Goal: Answer question/provide support: Share knowledge or assist other users

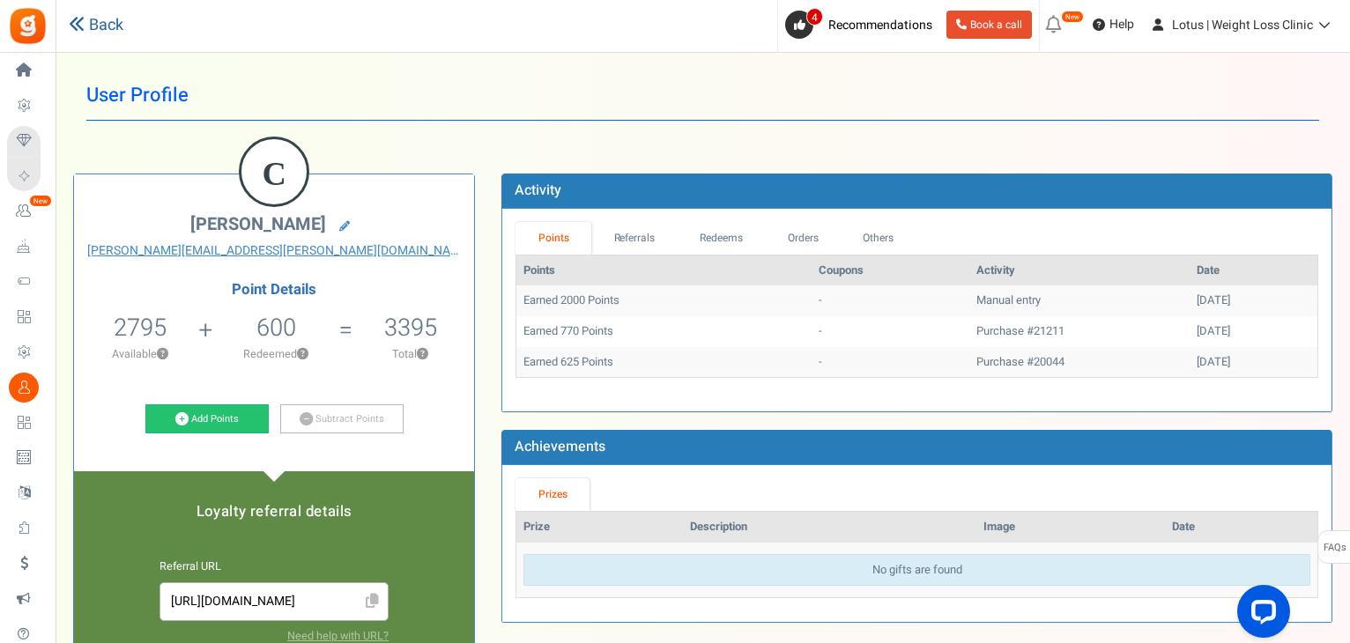
click at [101, 19] on link "Back" at bounding box center [96, 25] width 55 height 23
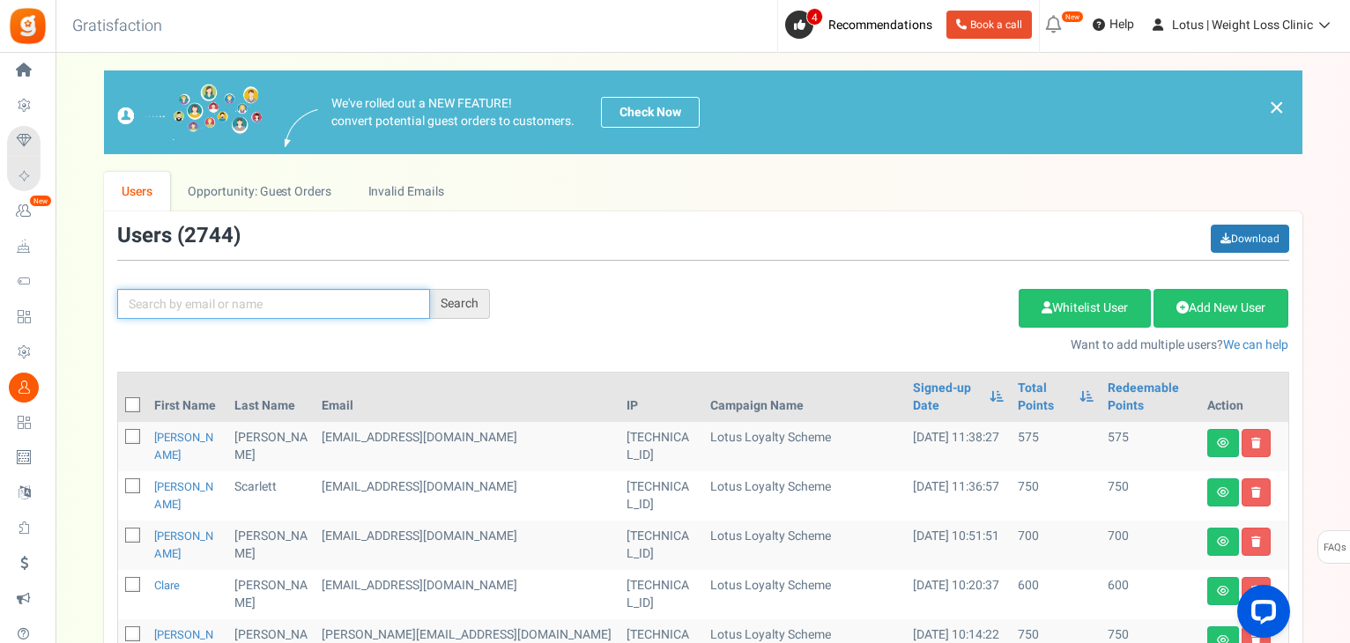
click at [208, 308] on input "text" at bounding box center [273, 304] width 313 height 30
paste input "[EMAIL_ADDRESS][DOMAIN_NAME]"
type input "[EMAIL_ADDRESS][DOMAIN_NAME]"
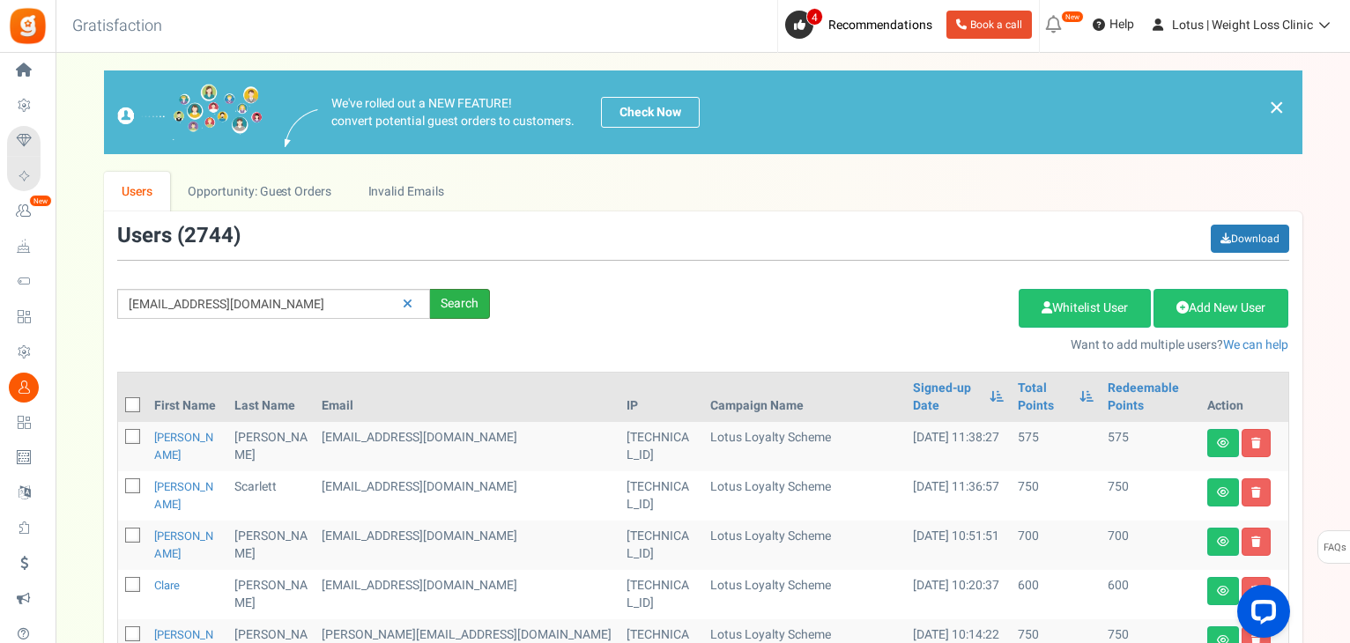
click at [475, 304] on div "Search" at bounding box center [460, 304] width 60 height 30
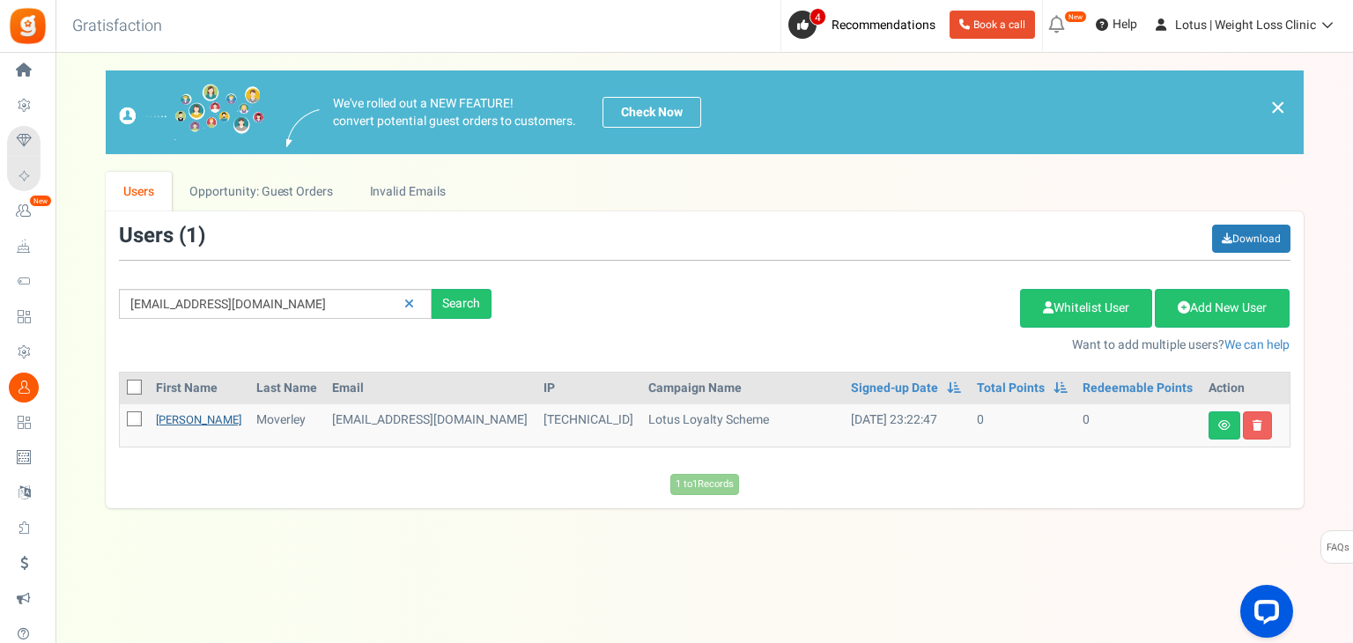
click at [177, 413] on link "[PERSON_NAME]" at bounding box center [198, 419] width 85 height 17
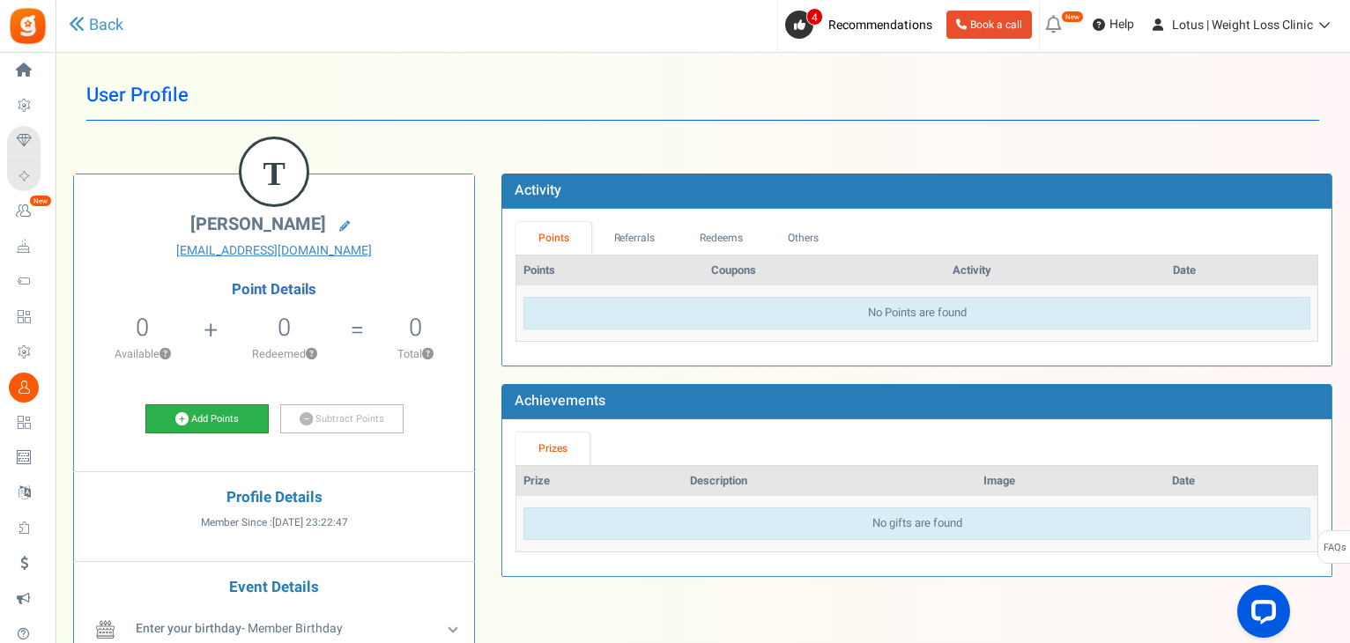
click at [211, 413] on link "Add Points" at bounding box center [206, 419] width 123 height 30
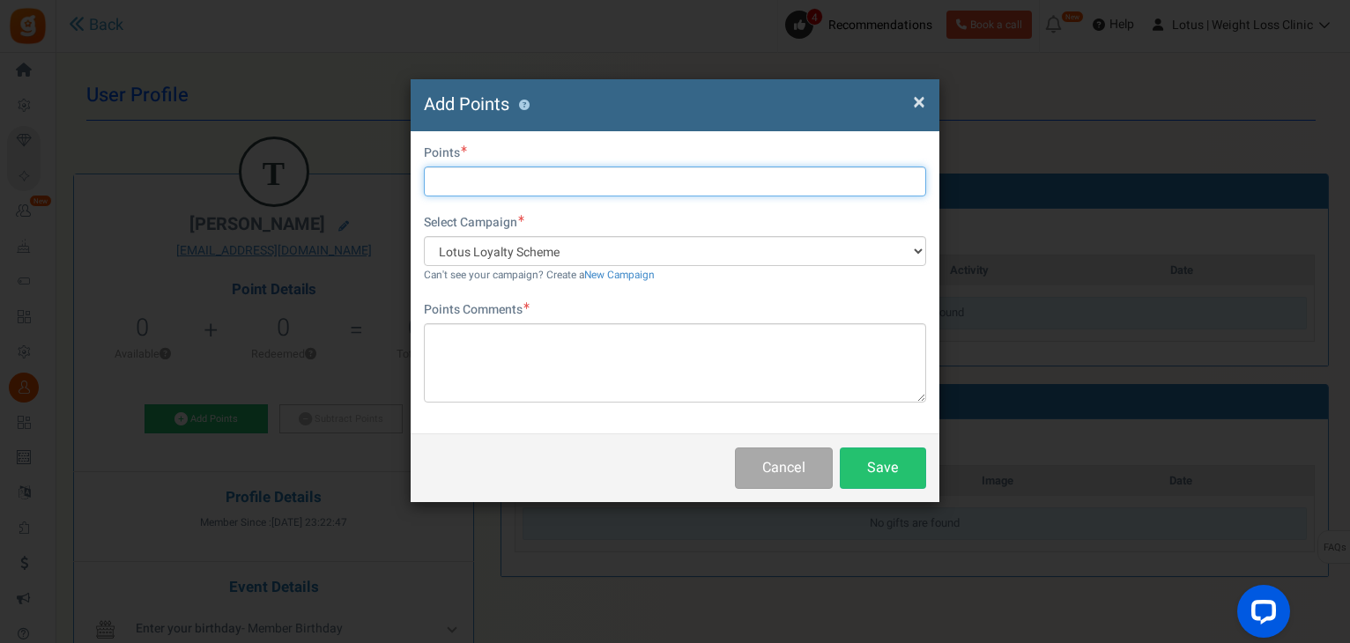
click at [515, 181] on input "text" at bounding box center [675, 182] width 502 height 30
type input "2000"
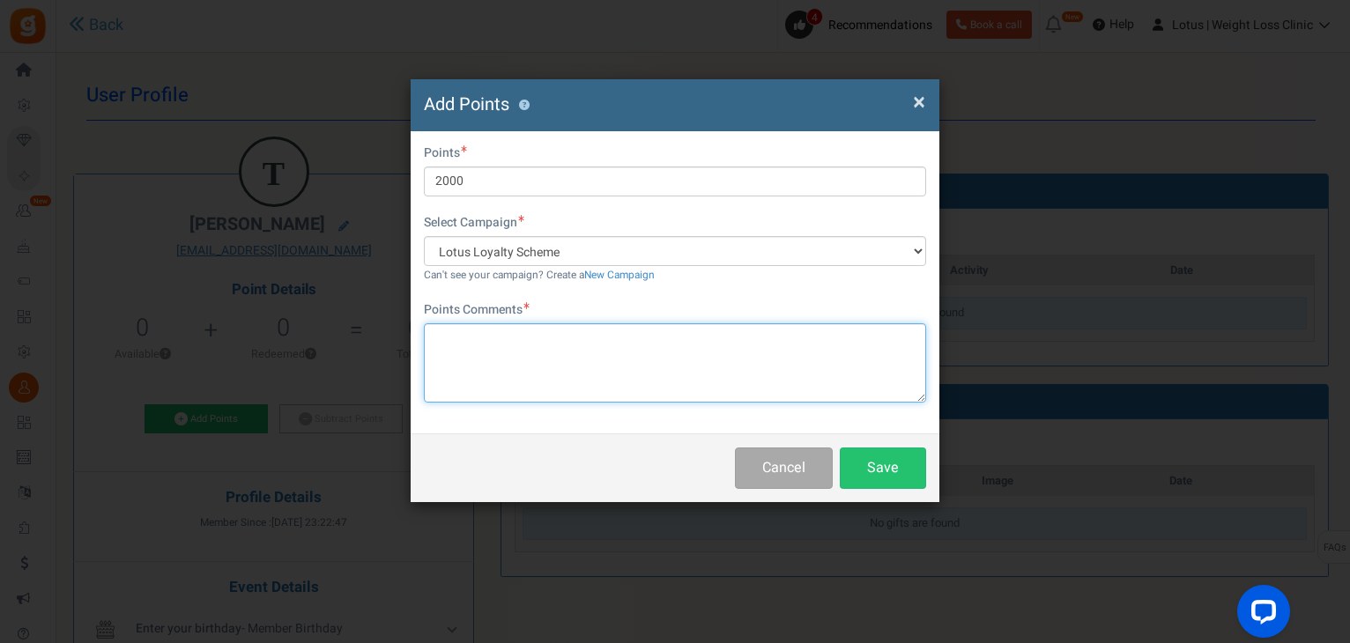
click at [471, 346] on textarea at bounding box center [675, 362] width 502 height 79
click at [750, 345] on textarea "Cancelled original order, but wanted to use affiliate code" at bounding box center [675, 362] width 502 height 79
type textarea "Cancelled original order, but wanted to use affiliate code"
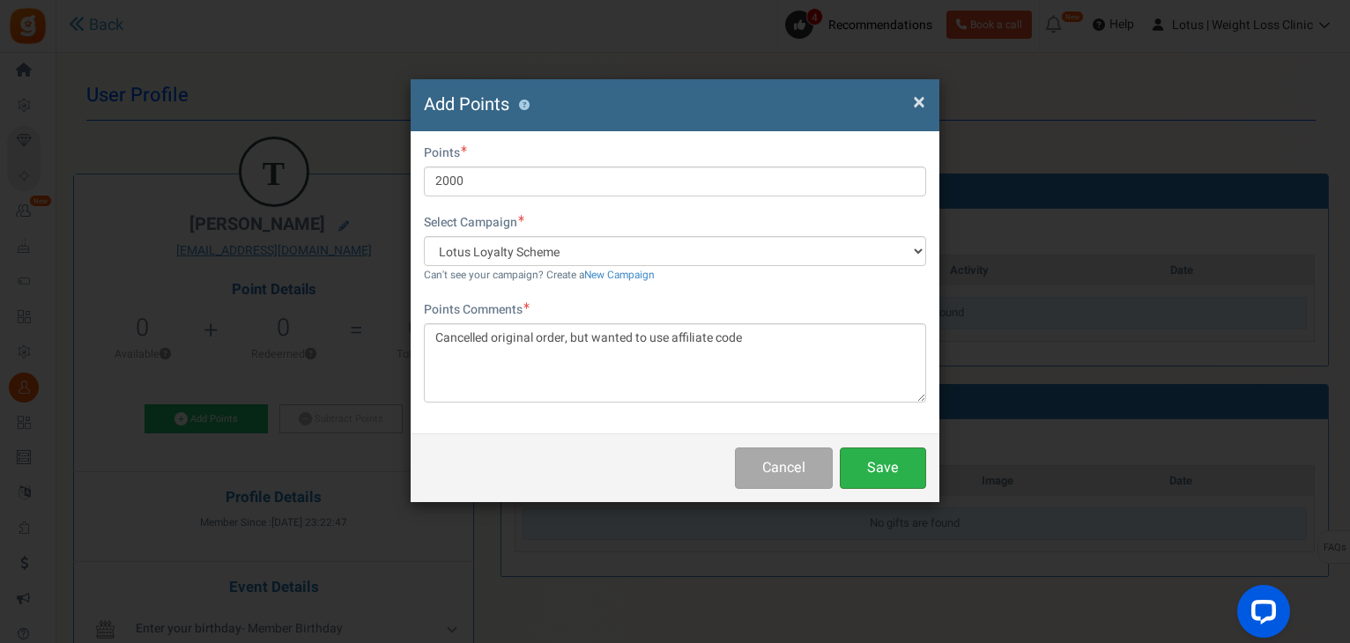
click at [892, 466] on button "Save" at bounding box center [883, 468] width 86 height 41
